Goal: Find specific page/section: Find specific page/section

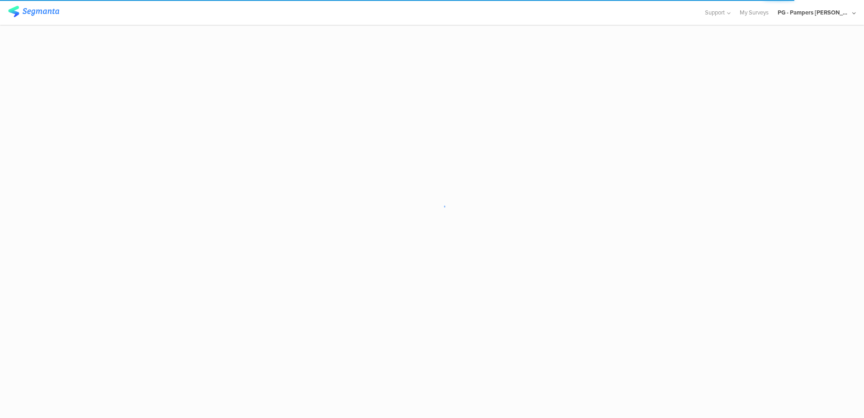
click at [593, 132] on sg-loader-overlay at bounding box center [432, 209] width 864 height 418
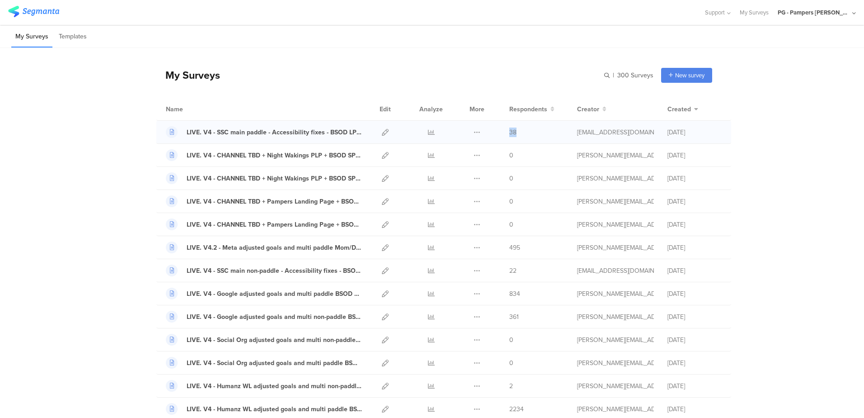
click at [513, 131] on span "38" at bounding box center [512, 131] width 7 height 9
click at [326, 106] on div "Name" at bounding box center [264, 108] width 196 height 9
click at [428, 248] on icon at bounding box center [431, 247] width 7 height 7
